Goal: Task Accomplishment & Management: Manage account settings

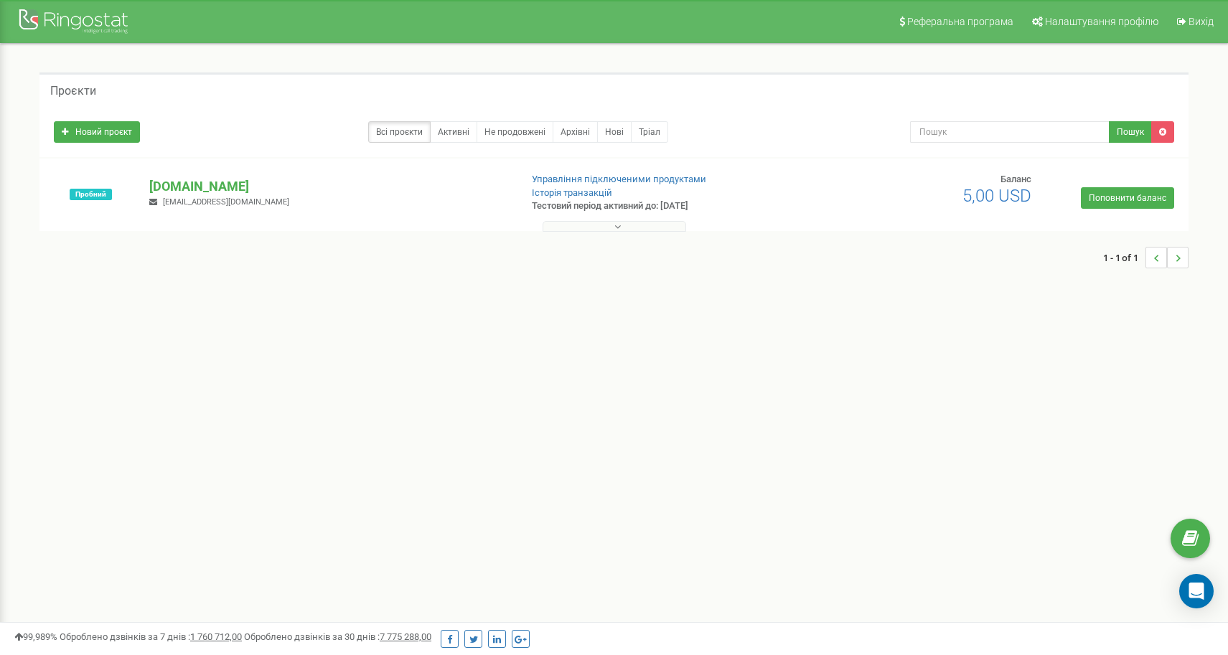
click at [617, 225] on icon at bounding box center [617, 227] width 6 height 10
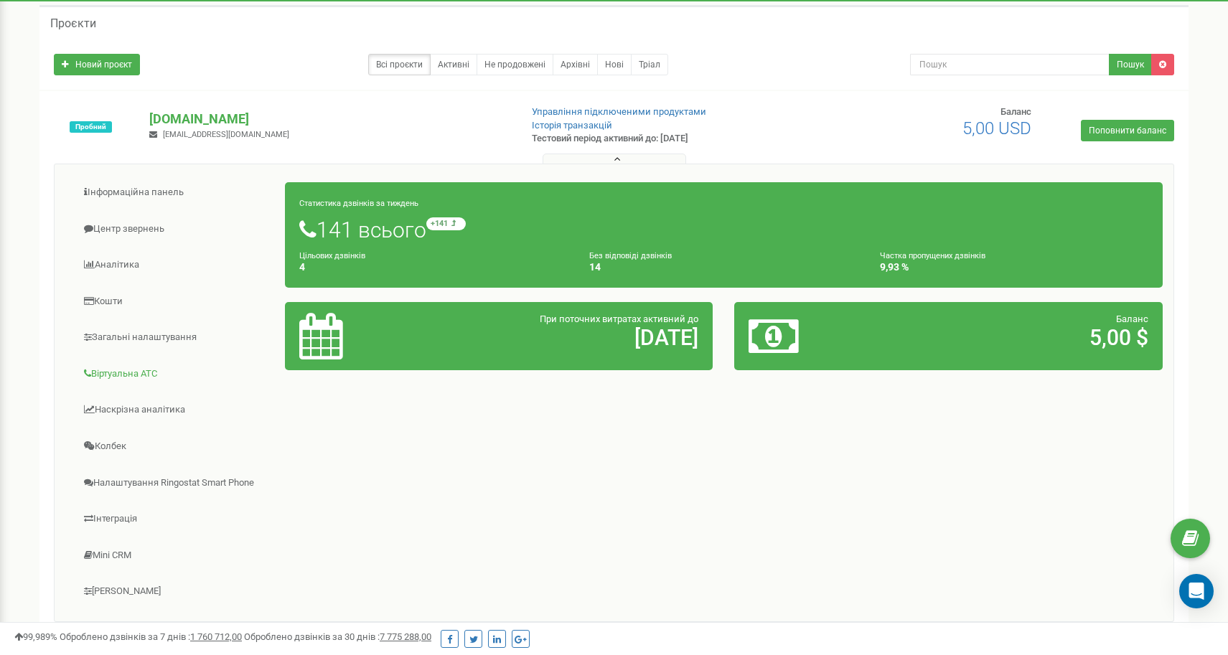
scroll to position [134, 0]
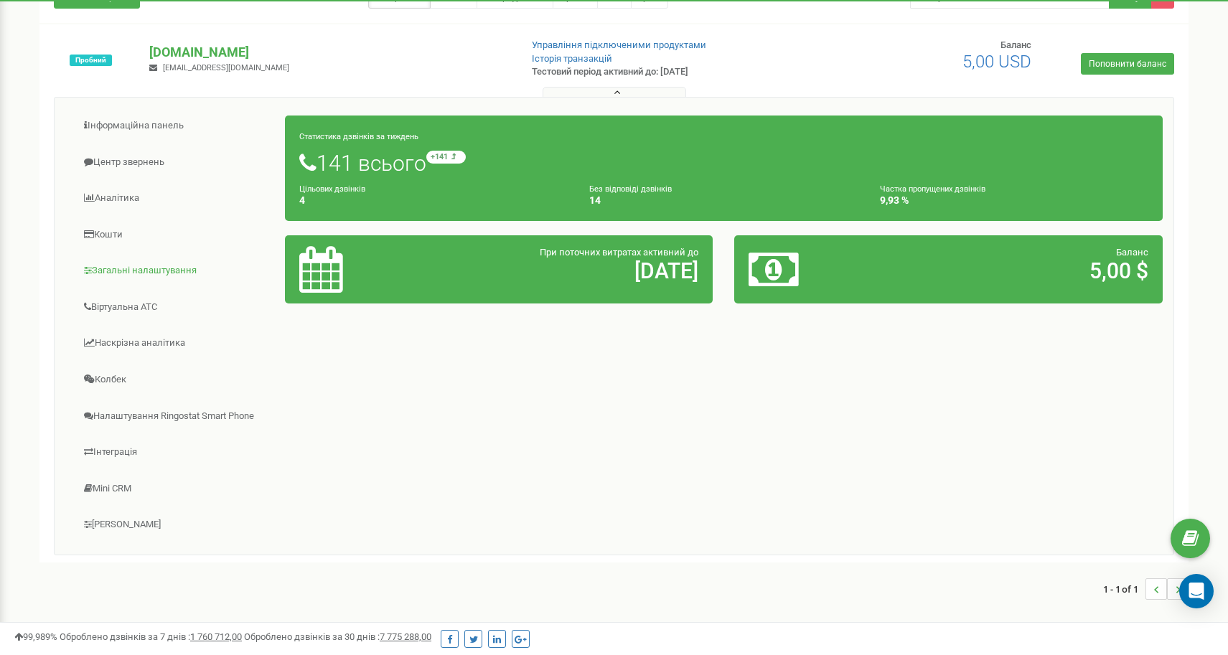
click at [121, 271] on link "Загальні налаштування" at bounding box center [175, 270] width 220 height 35
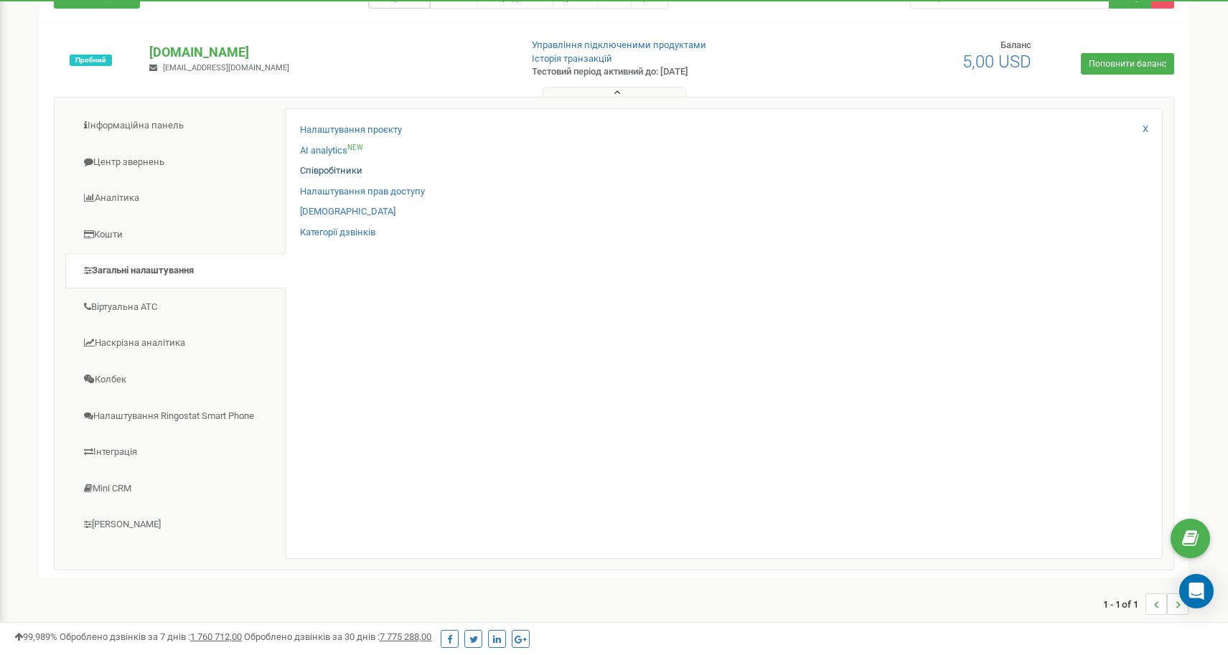
click at [340, 174] on link "Співробітники" at bounding box center [331, 171] width 62 height 14
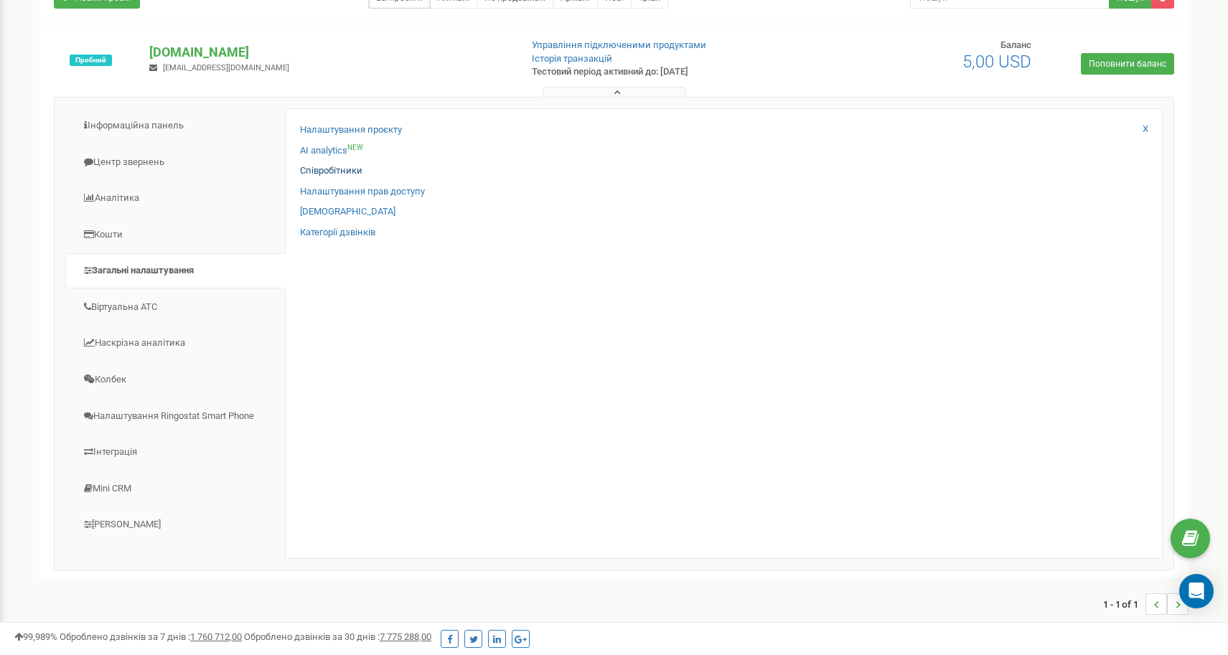
click at [334, 167] on link "Співробітники" at bounding box center [331, 171] width 62 height 14
click at [326, 169] on link "Співробітники" at bounding box center [331, 171] width 62 height 14
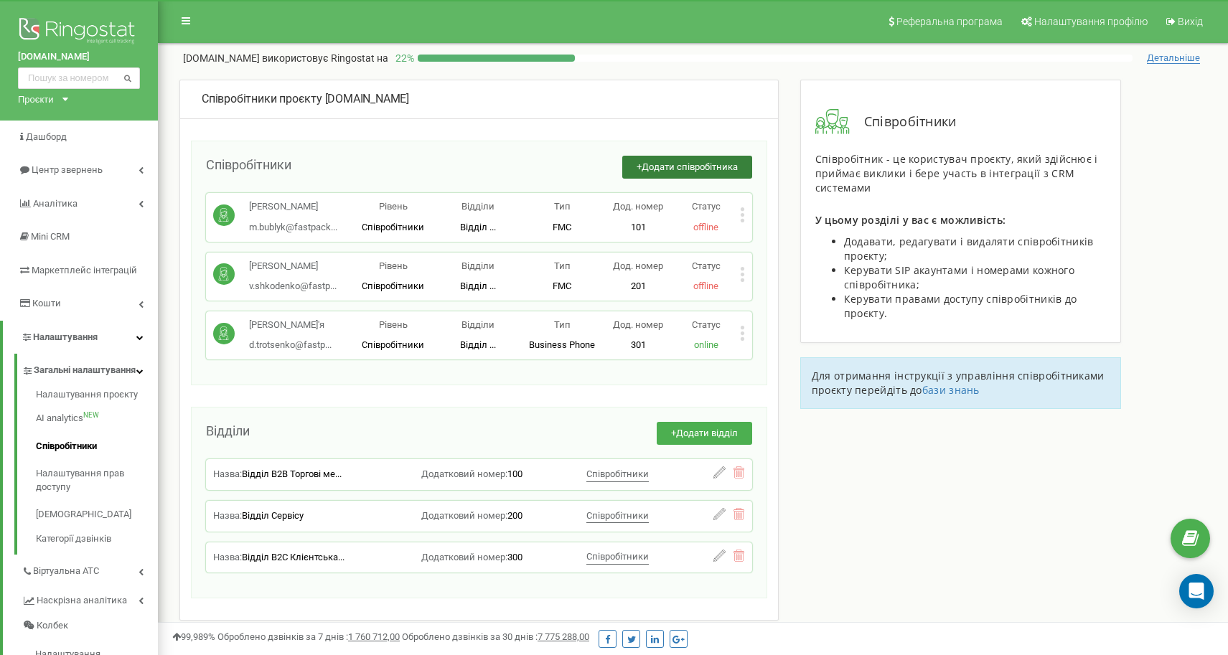
click at [693, 165] on span "Додати співробітника" at bounding box center [690, 167] width 96 height 11
click at [742, 332] on icon at bounding box center [743, 334] width 4 height 4
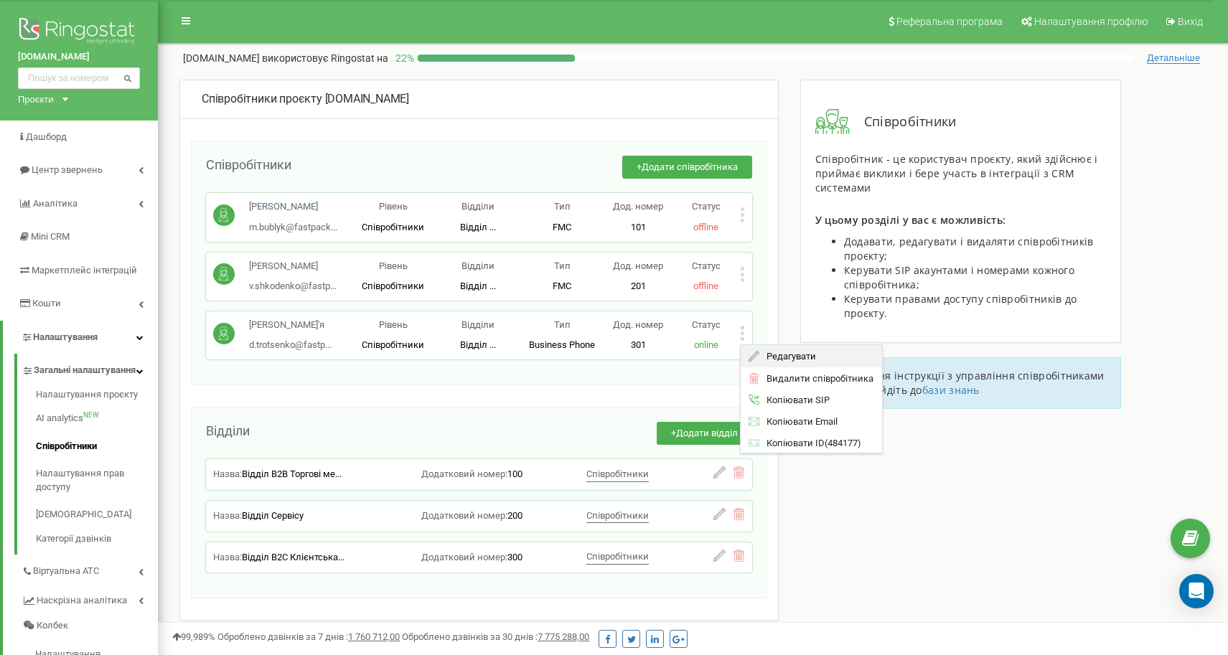
click at [783, 352] on span "Редагувати" at bounding box center [787, 356] width 57 height 9
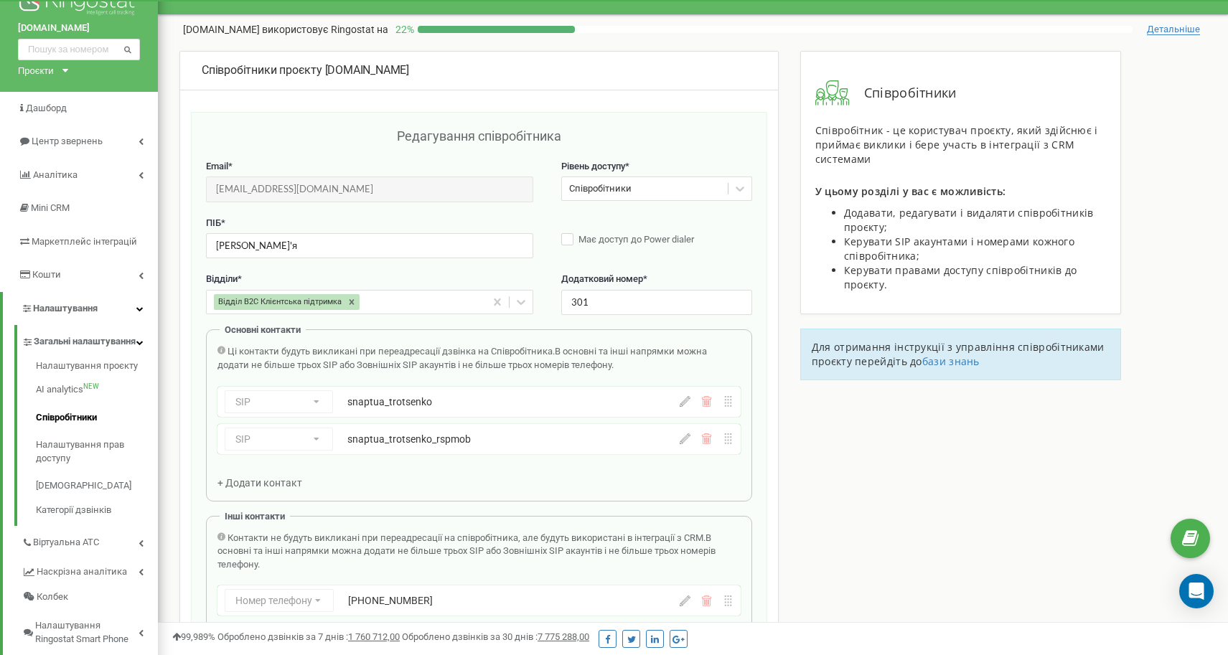
scroll to position [29, 0]
